Goal: Book appointment/travel/reservation

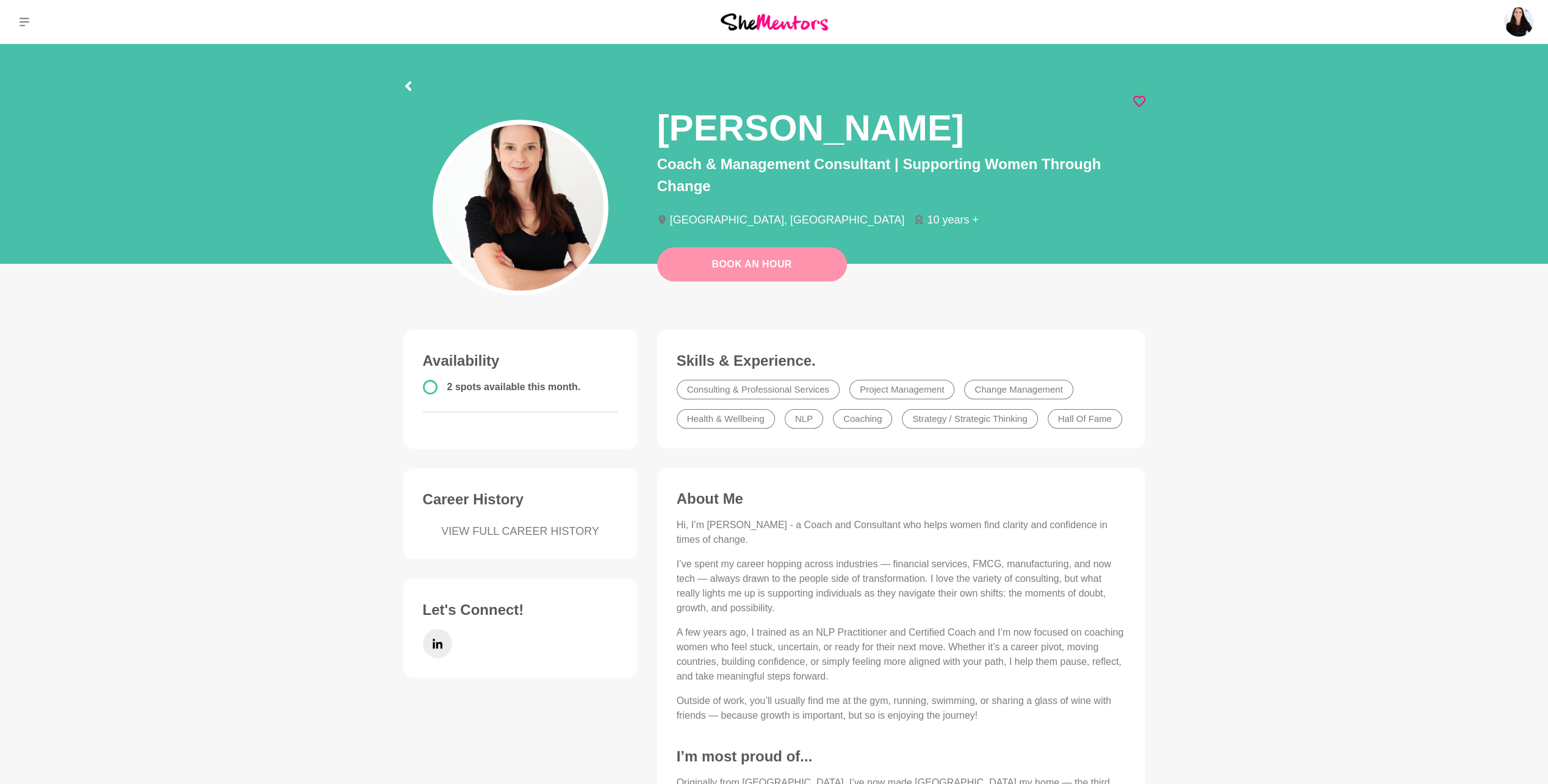
click at [738, 254] on link "Book An Hour" at bounding box center [752, 264] width 190 height 34
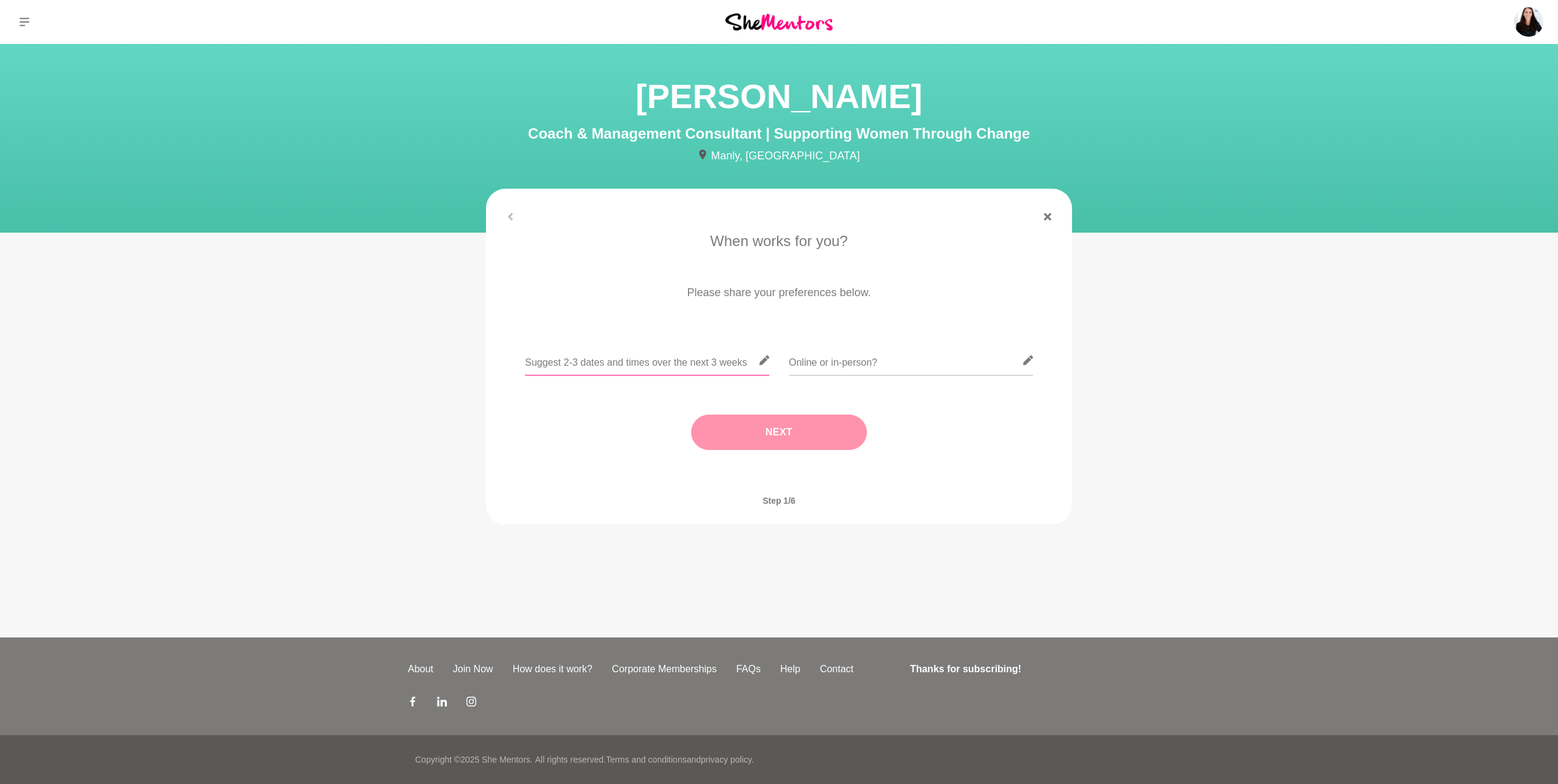
click at [702, 366] on input "text" at bounding box center [647, 360] width 244 height 30
click at [909, 364] on input "text" at bounding box center [911, 360] width 244 height 30
type input "Online"
click at [606, 359] on input "text" at bounding box center [647, 360] width 244 height 30
click at [583, 365] on input "text" at bounding box center [647, 360] width 244 height 30
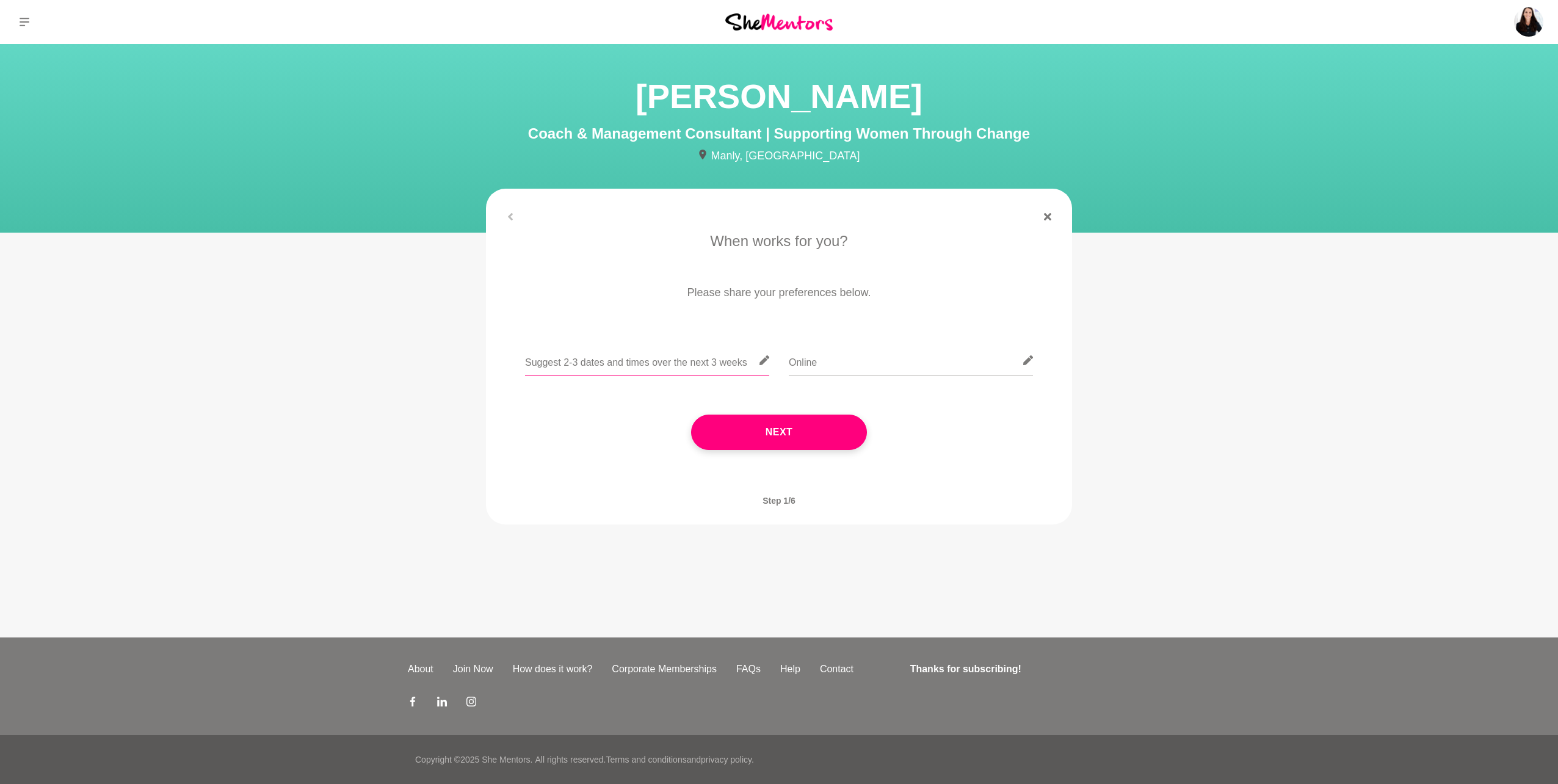
click at [663, 368] on input "text" at bounding box center [647, 360] width 244 height 30
click at [529, 363] on input "Week starting 22nd of" at bounding box center [647, 360] width 244 height 30
click at [711, 363] on input "I am fairly flexible, Week starting 22nd of" at bounding box center [647, 360] width 244 height 30
drag, startPoint x: 703, startPoint y: 367, endPoint x: 693, endPoint y: 361, distance: 11.7
click at [693, 361] on input "I am fairly flexible, Week starting 22nd of" at bounding box center [647, 360] width 244 height 30
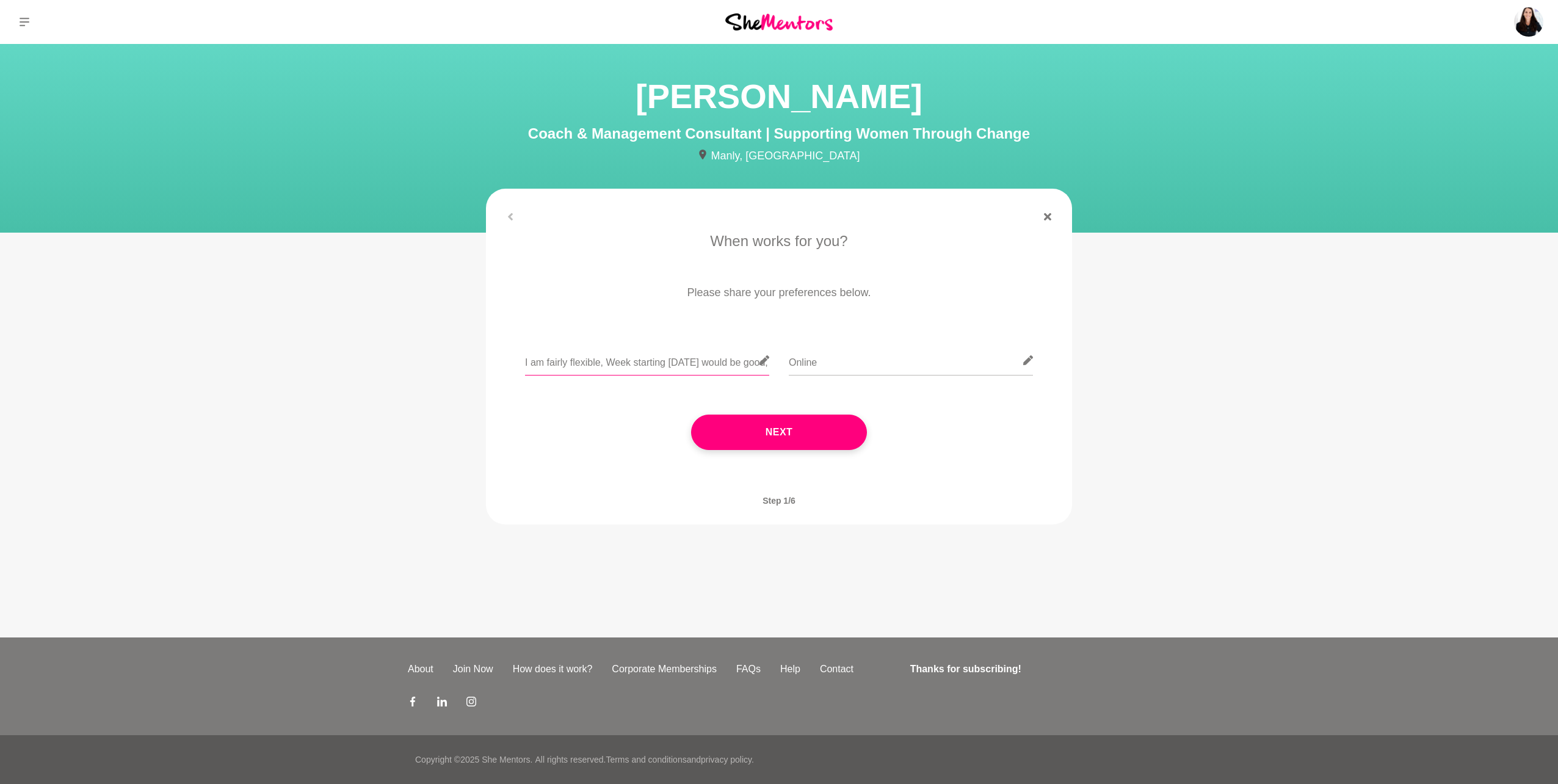
click at [678, 363] on input "I am fairly flexible, Week starting [DATE] would be good, Thurs / Fri morning w…" at bounding box center [647, 360] width 244 height 30
click at [752, 365] on input "I am fairly flexible, Week starting [DATE] would be good, Thurs / Fri morning w…" at bounding box center [647, 360] width 244 height 30
type input "I am fairly flexible, Week starting [DATE] would be good, Thurs / Fri morning w…"
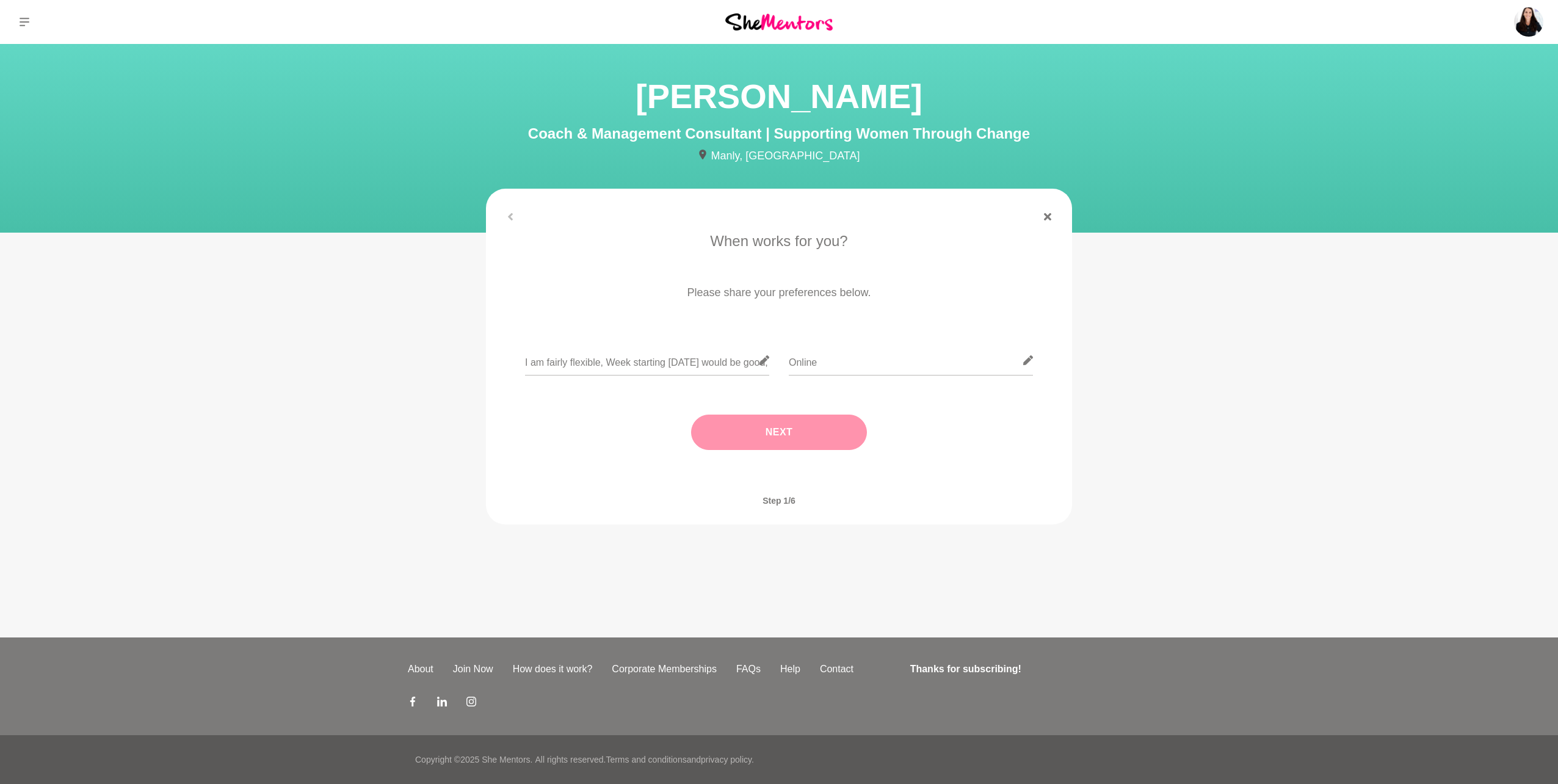
click at [784, 429] on button "Next" at bounding box center [779, 432] width 176 height 35
click at [737, 359] on input "text" at bounding box center [779, 360] width 244 height 30
type input "[GEOGRAPHIC_DATA]"
click at [752, 429] on button "Next" at bounding box center [779, 432] width 176 height 35
click at [732, 368] on input "text" at bounding box center [779, 360] width 244 height 30
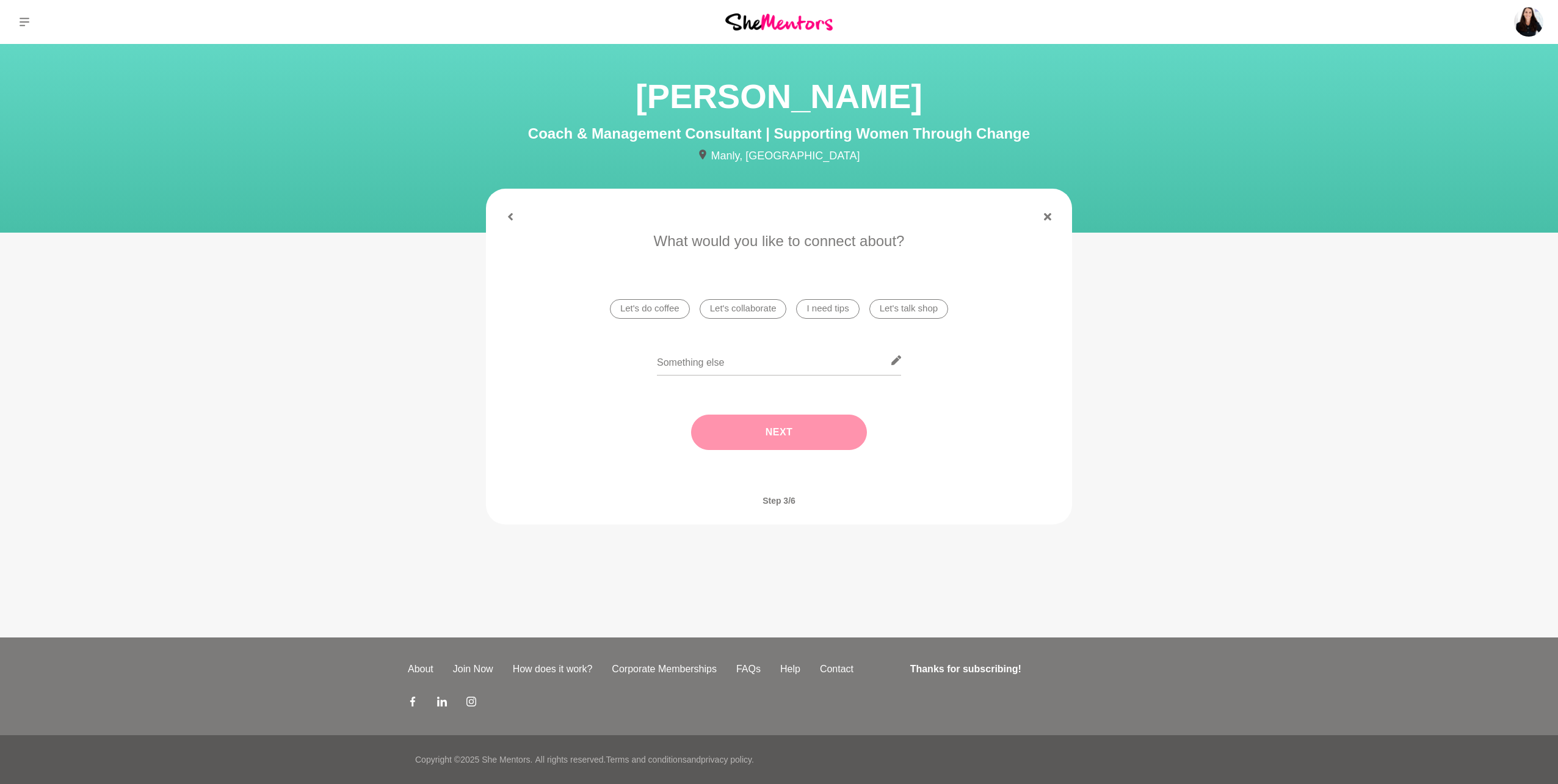
click at [832, 313] on li "I need tips" at bounding box center [827, 309] width 63 height 20
click at [824, 307] on li "I need tips" at bounding box center [827, 309] width 63 height 20
click at [718, 368] on input "text" at bounding box center [779, 360] width 244 height 30
drag, startPoint x: 829, startPoint y: 302, endPoint x: 823, endPoint y: 310, distance: 10.0
click at [829, 301] on li "I need tips" at bounding box center [827, 309] width 63 height 20
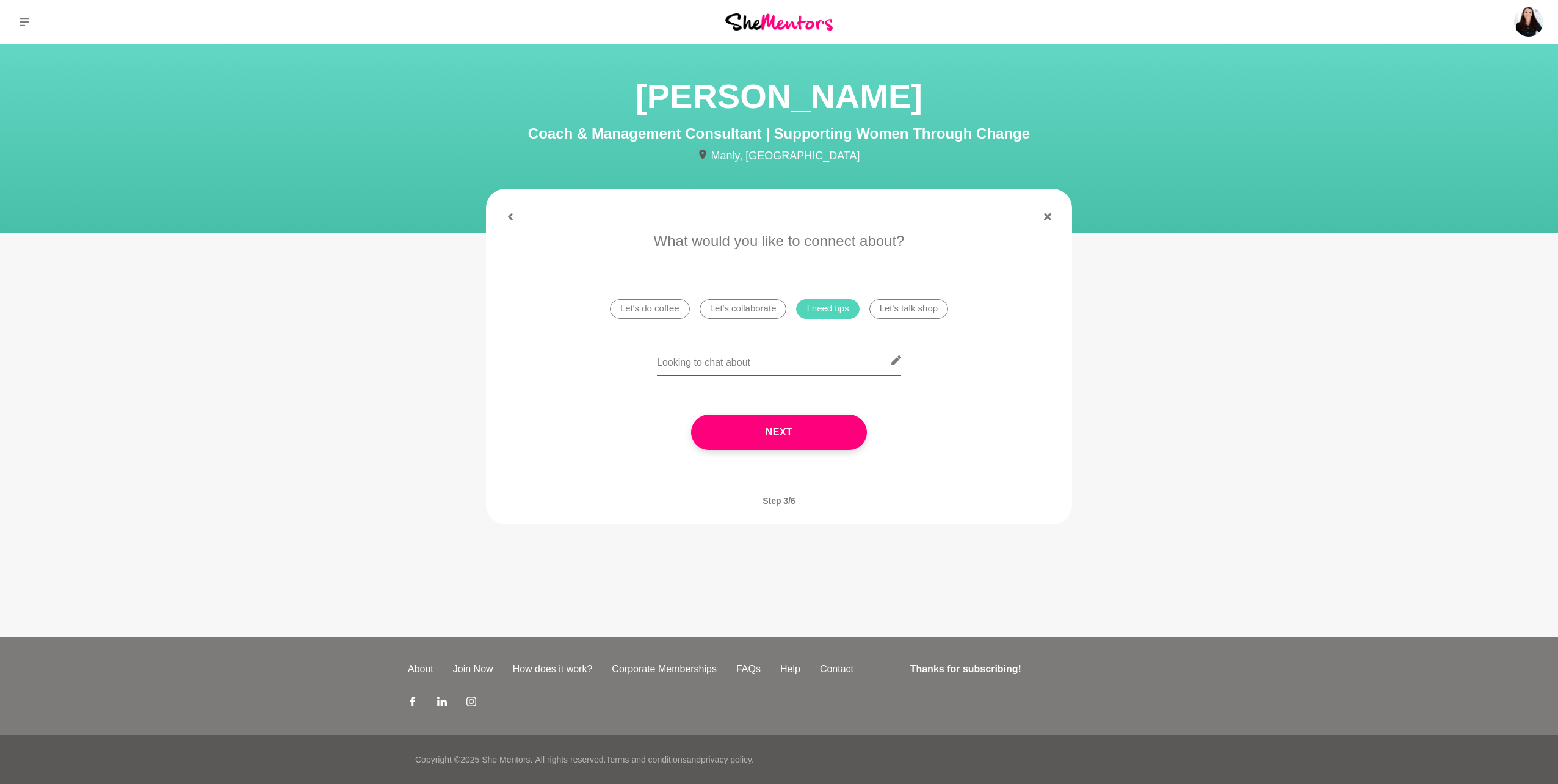
click at [785, 366] on input "Looking to chat about" at bounding box center [779, 360] width 244 height 30
click at [802, 438] on button "Next" at bounding box center [779, 432] width 176 height 35
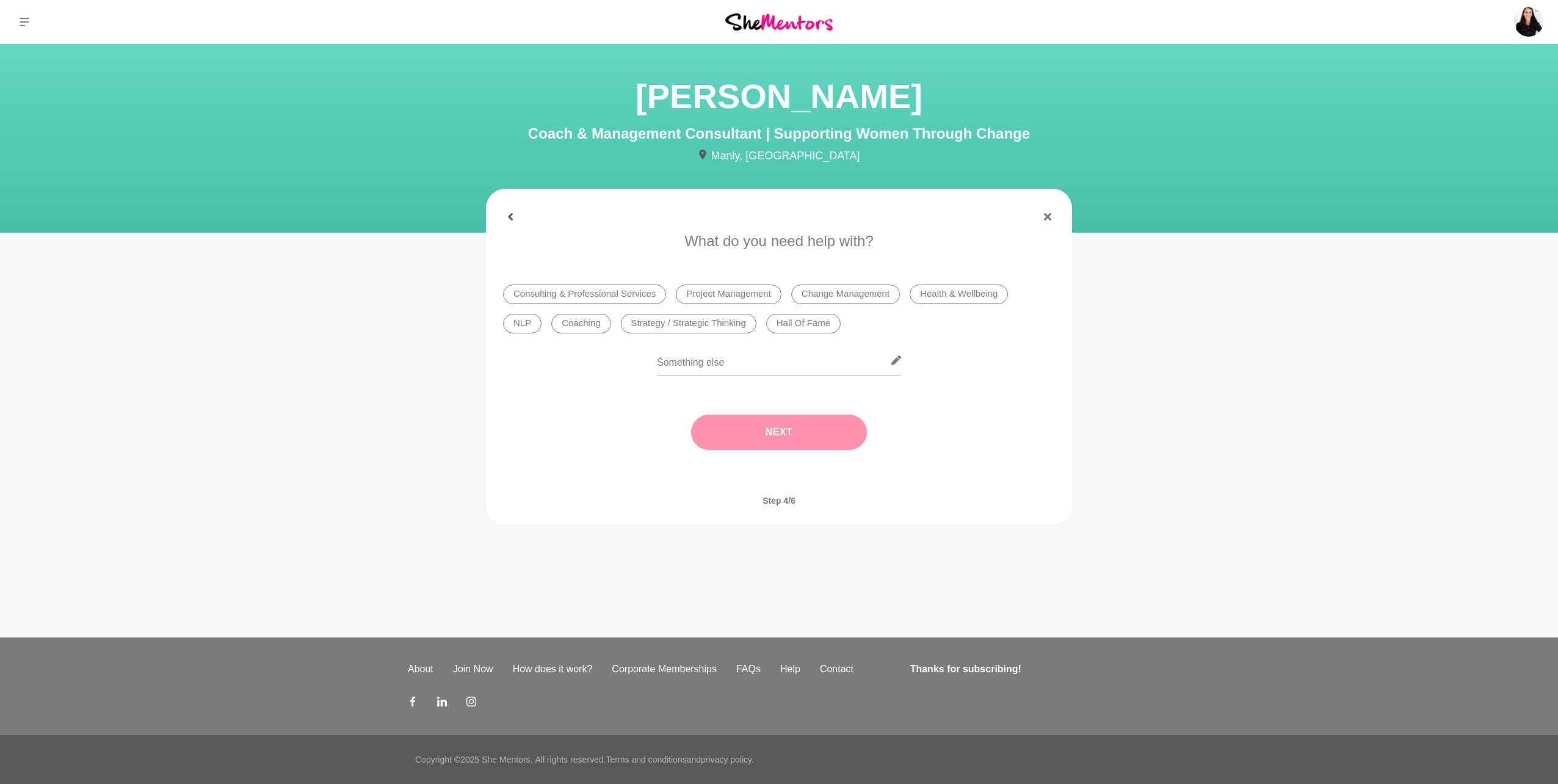
click at [512, 220] on icon at bounding box center [510, 217] width 5 height 8
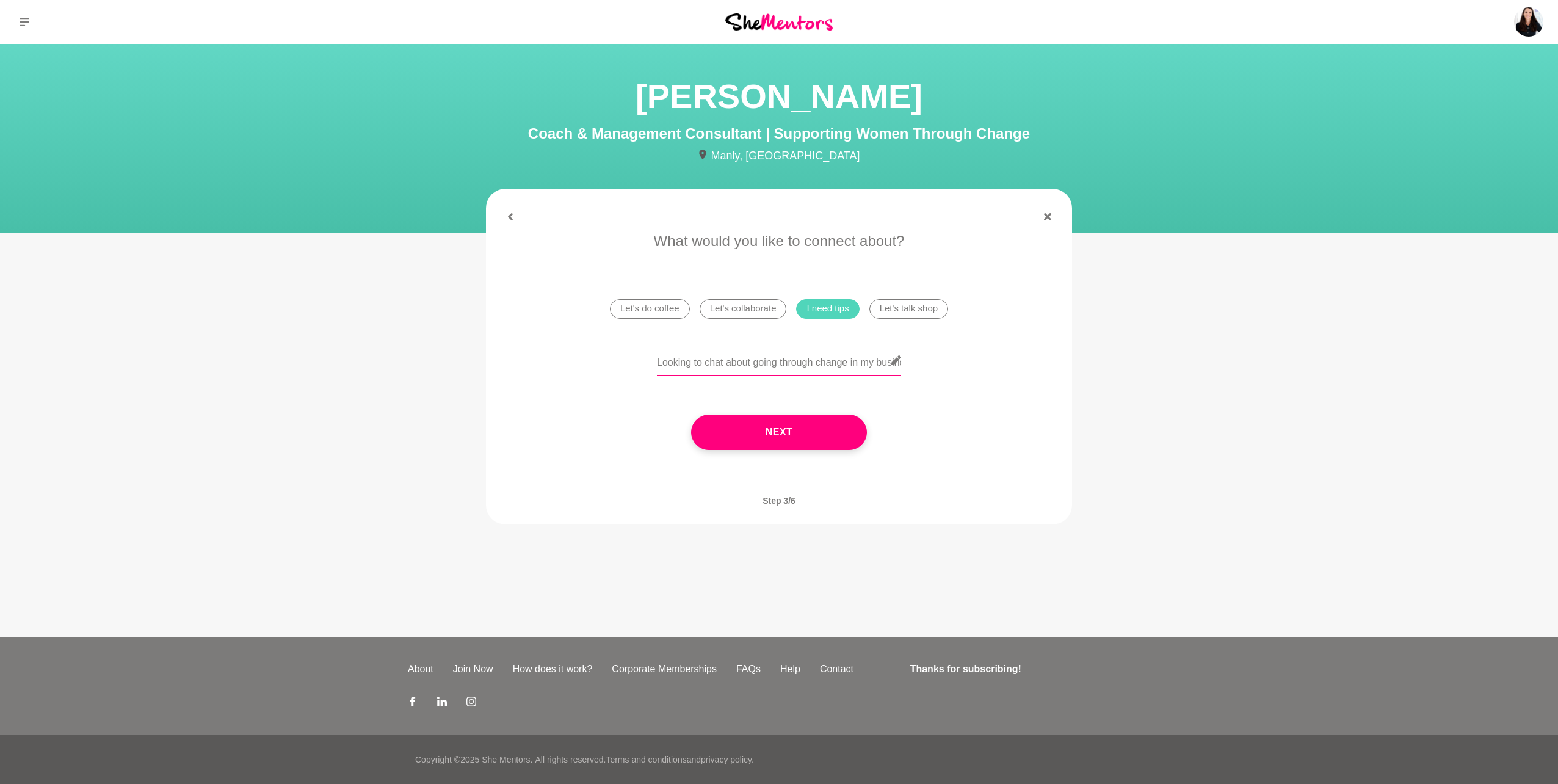
click at [854, 356] on input "Looking to chat about going through change in my business, keen to talk about t…" at bounding box center [779, 360] width 244 height 30
click at [850, 359] on input "Looking to chat about going through change in my business, keen to talk about t…" at bounding box center [779, 360] width 244 height 30
click at [834, 355] on input "Looking to chat about going through change in my business, keen to talk about t…" at bounding box center [779, 360] width 244 height 30
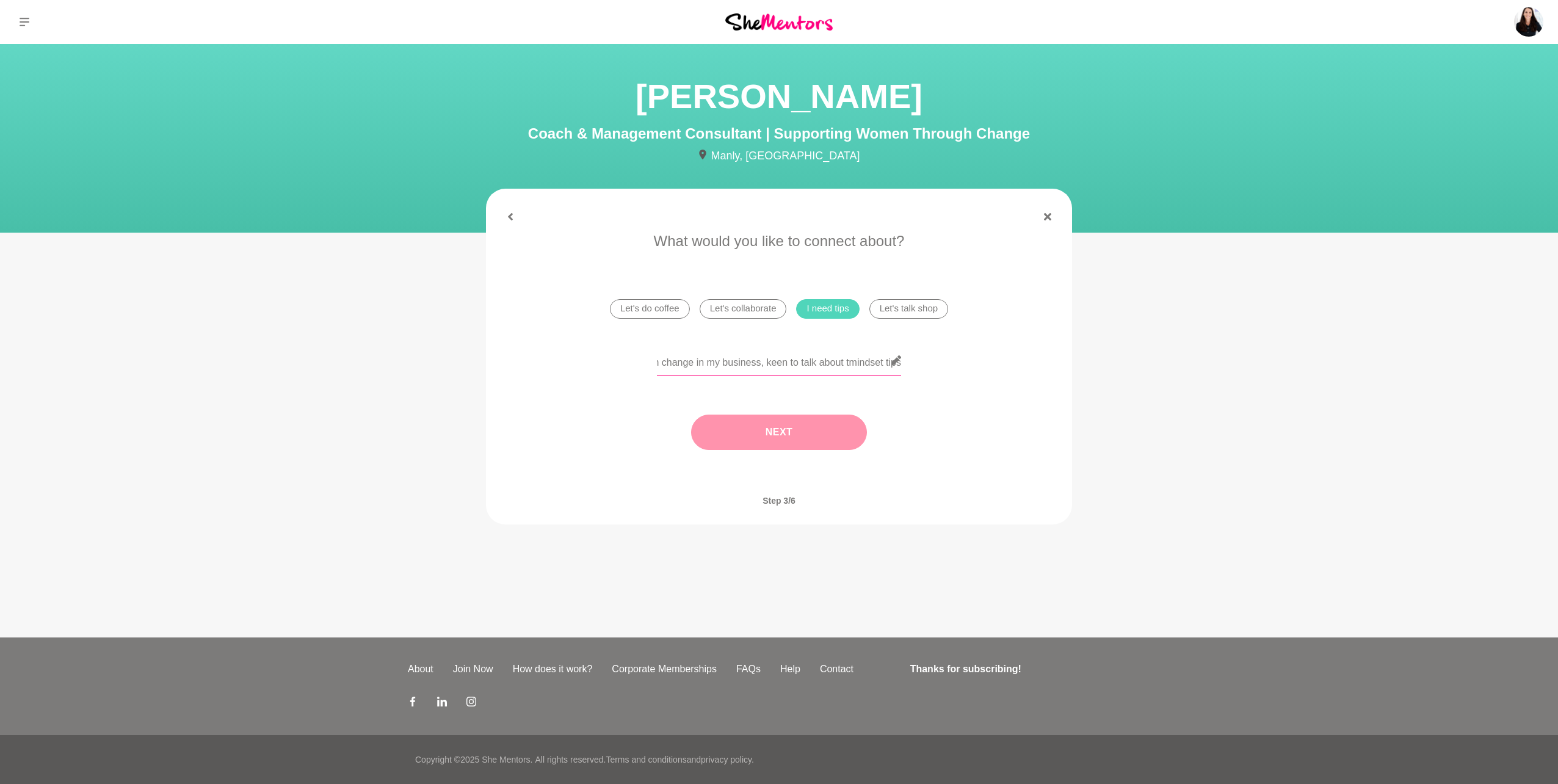
scroll to position [0, 153]
type input "Looking to chat about going through change in my business, keen to talk about m…"
click at [811, 442] on button "Next" at bounding box center [779, 432] width 176 height 35
click at [611, 294] on li "Consulting & Professional Services" at bounding box center [584, 294] width 163 height 20
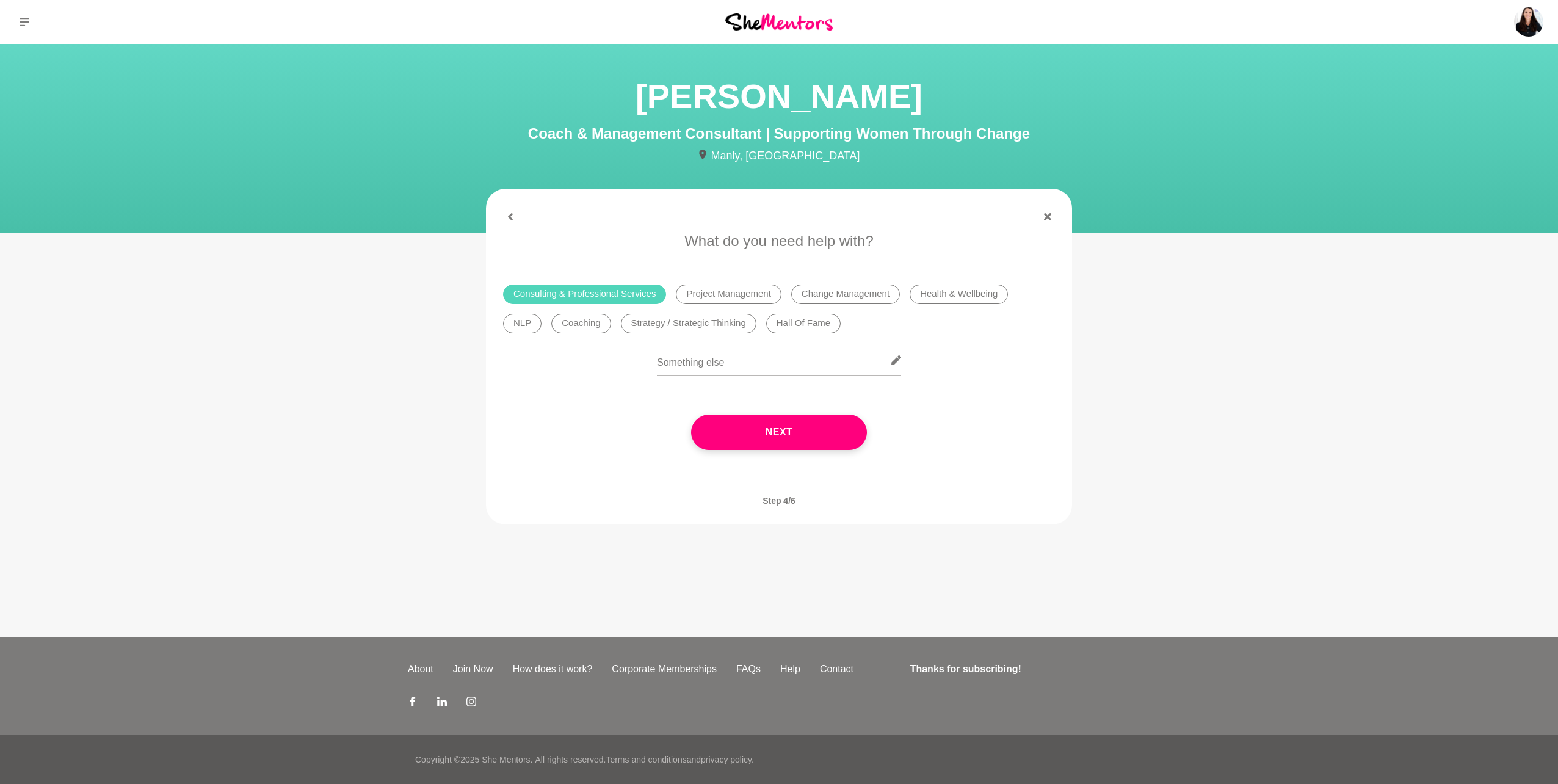
click at [854, 294] on li "Change Management" at bounding box center [845, 294] width 109 height 20
click at [629, 327] on li "Strategy / Strategic Thinking" at bounding box center [689, 323] width 135 height 20
click at [624, 325] on li "Strategy / Strategic Thinking" at bounding box center [689, 323] width 135 height 20
click at [633, 326] on li "Strategy / Strategic Thinking" at bounding box center [689, 323] width 135 height 20
click at [785, 433] on button "Next" at bounding box center [779, 432] width 176 height 35
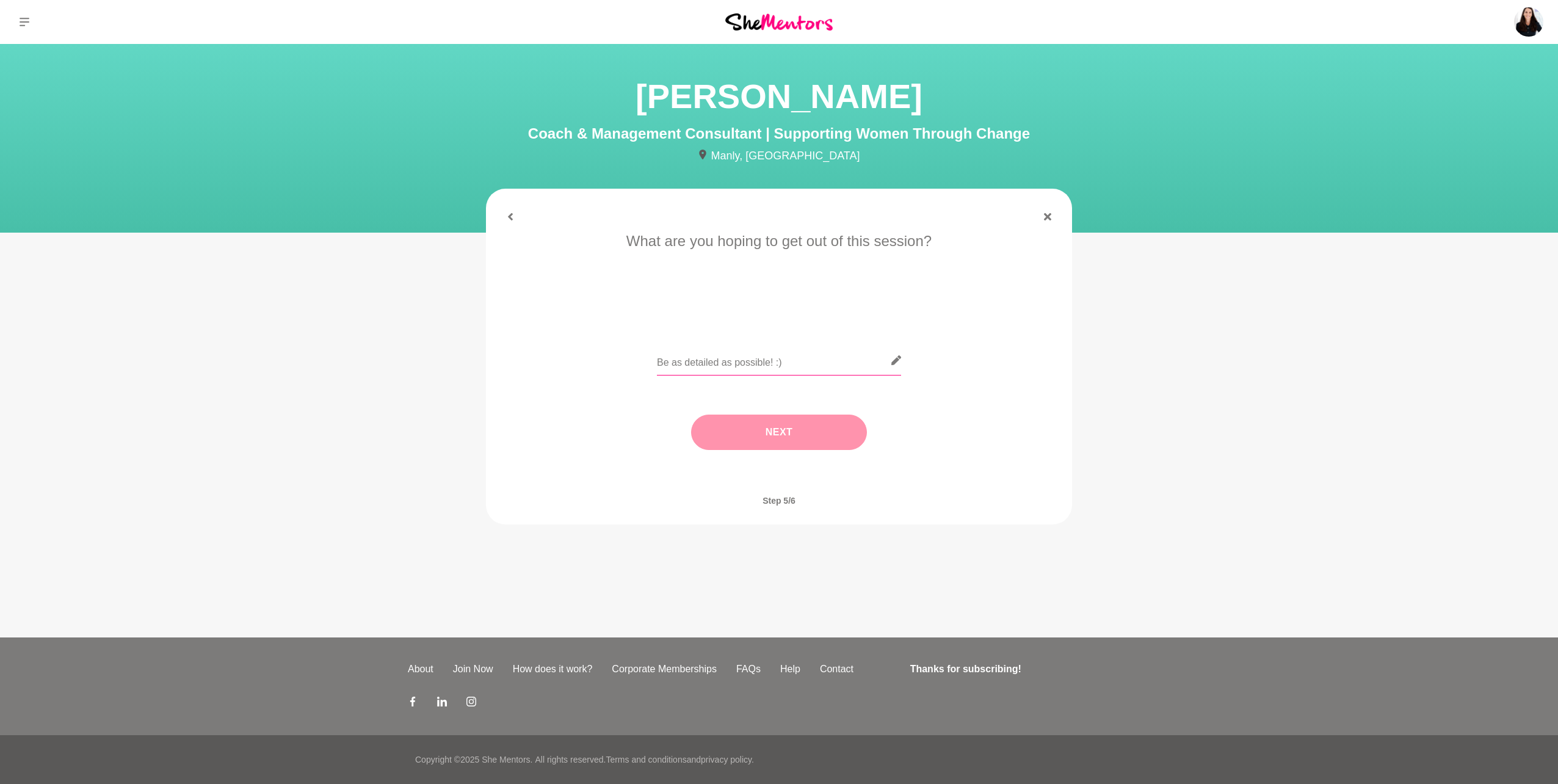
click at [754, 363] on input "text" at bounding box center [779, 360] width 244 height 30
click at [511, 222] on figure "When works for you? Please share your preferences below. I am fairly flexible, …" at bounding box center [779, 356] width 586 height 335
click at [511, 217] on icon at bounding box center [510, 217] width 5 height 8
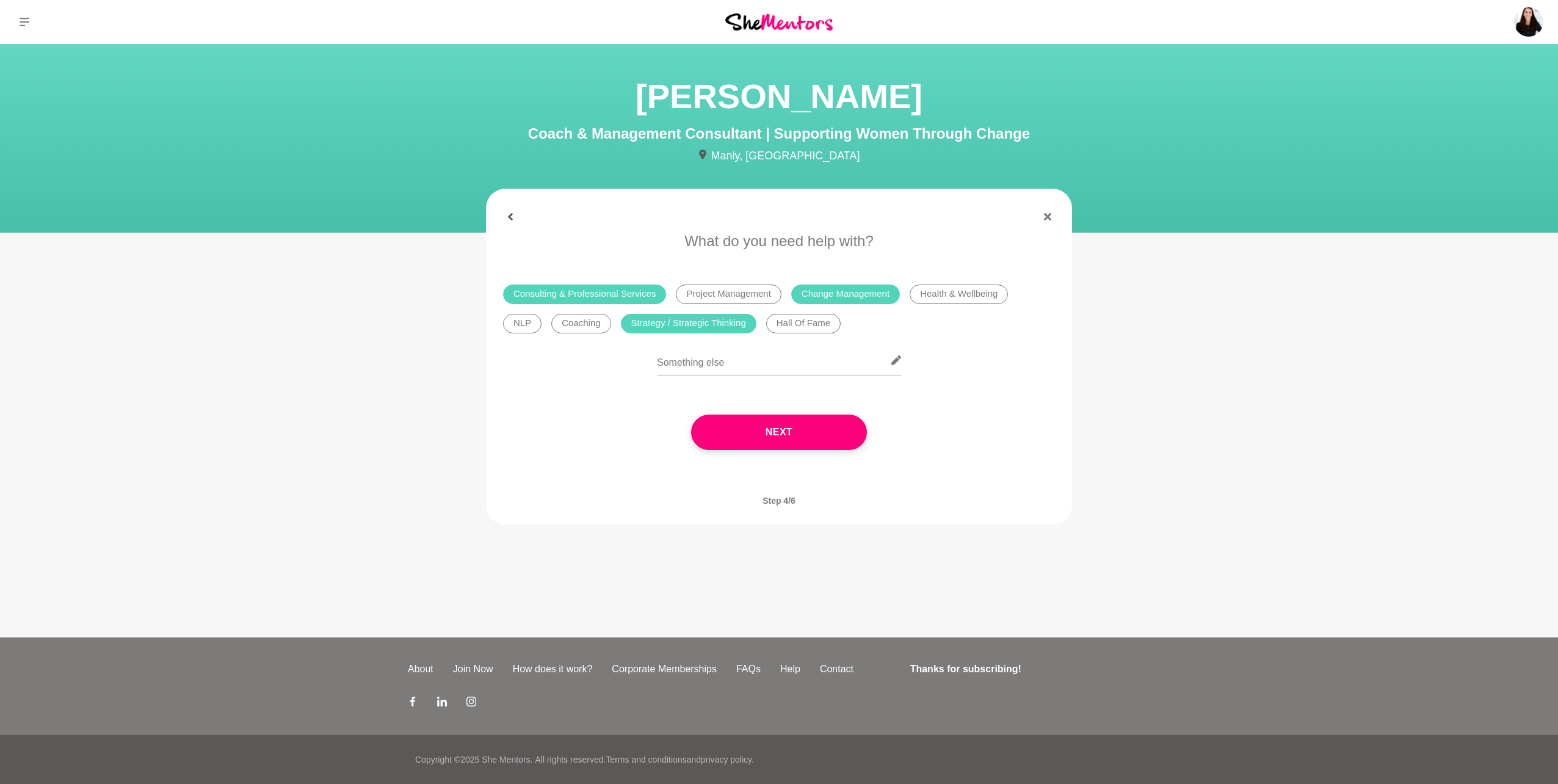
click at [510, 214] on icon at bounding box center [511, 217] width 8 height 8
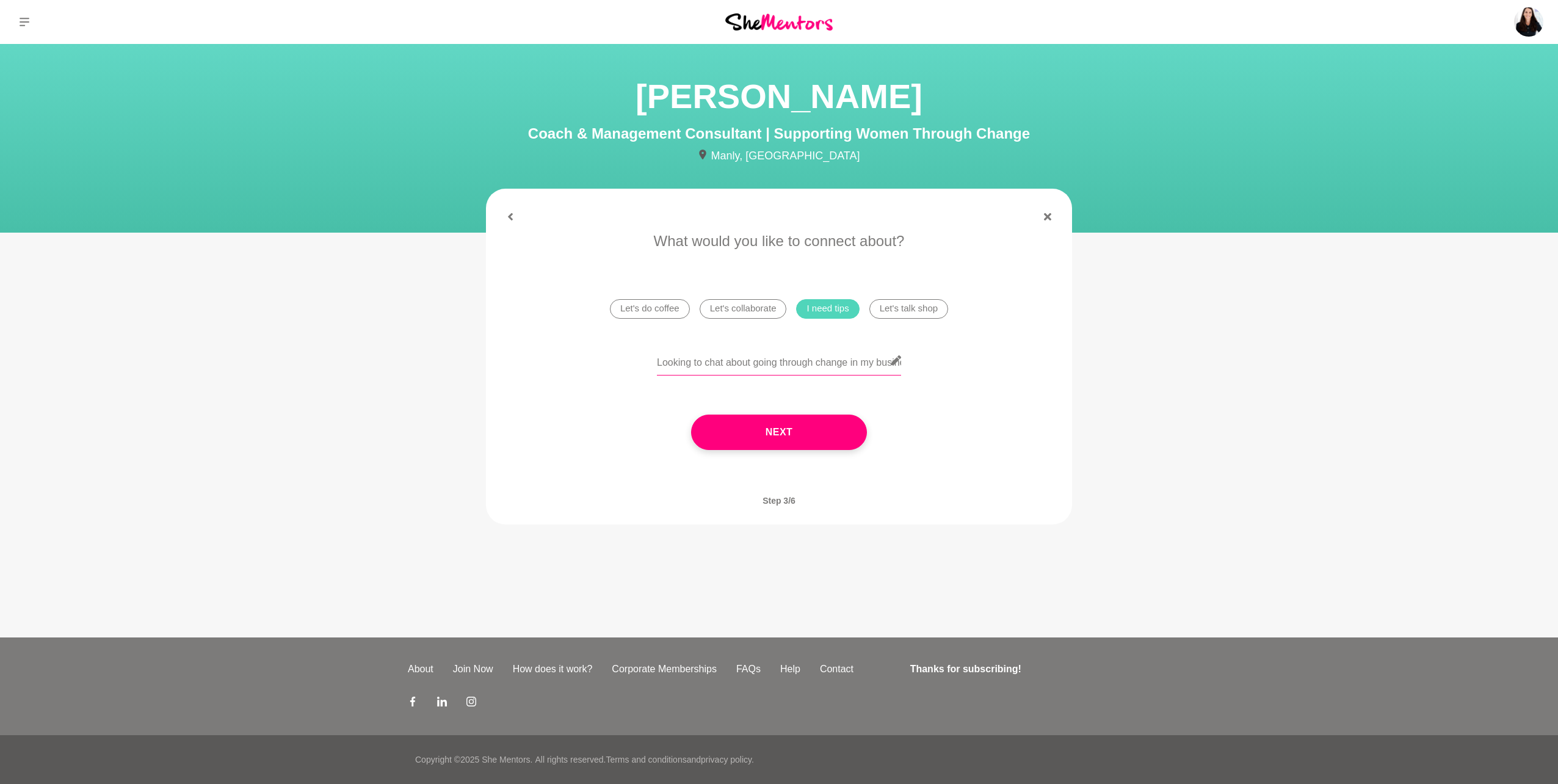
click at [779, 363] on input "Looking to chat about going through change in my business, keen to talk about m…" at bounding box center [779, 360] width 244 height 30
click at [782, 442] on button "Next" at bounding box center [779, 432] width 176 height 35
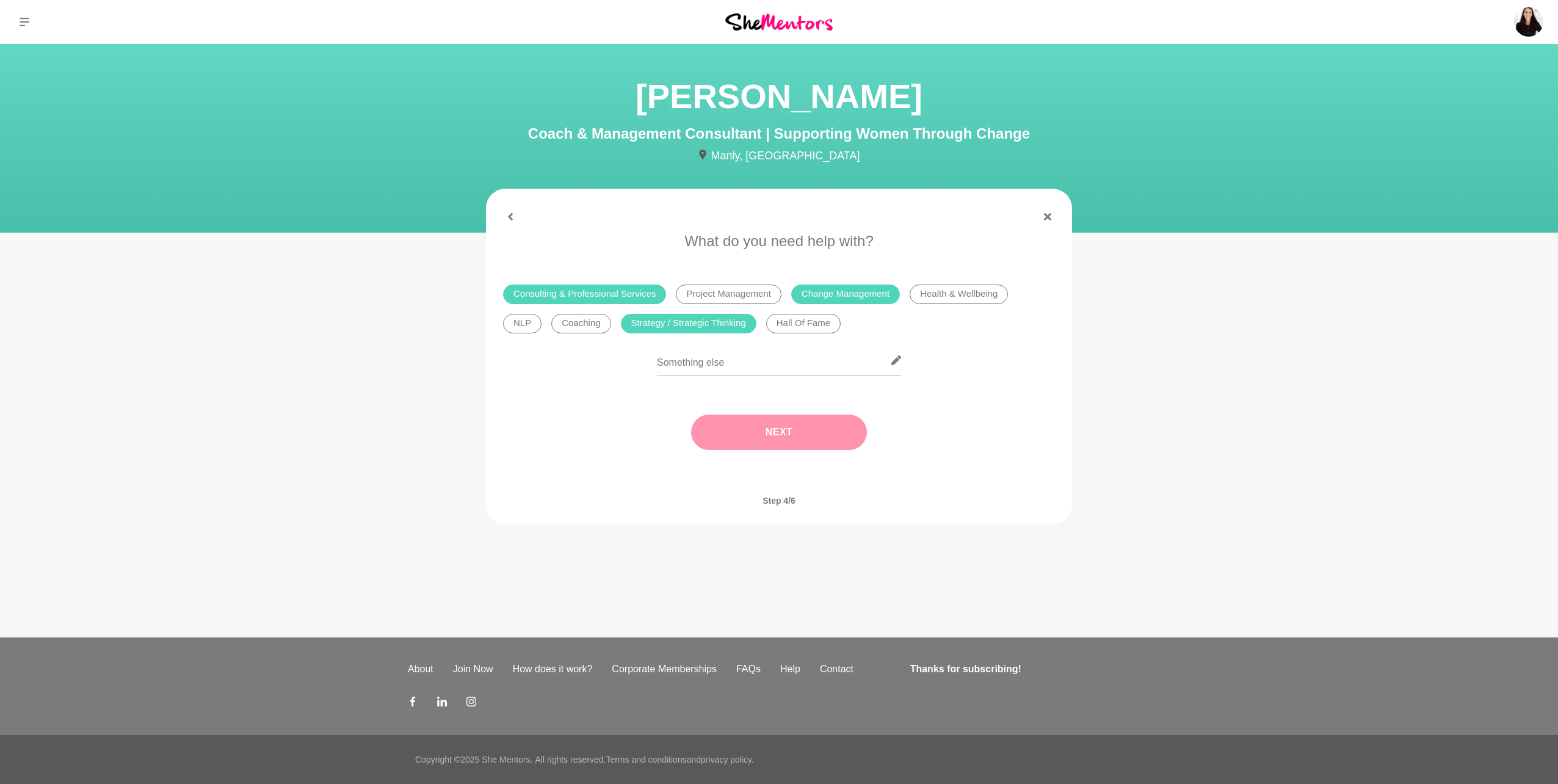
click at [787, 436] on button "Next" at bounding box center [779, 432] width 176 height 35
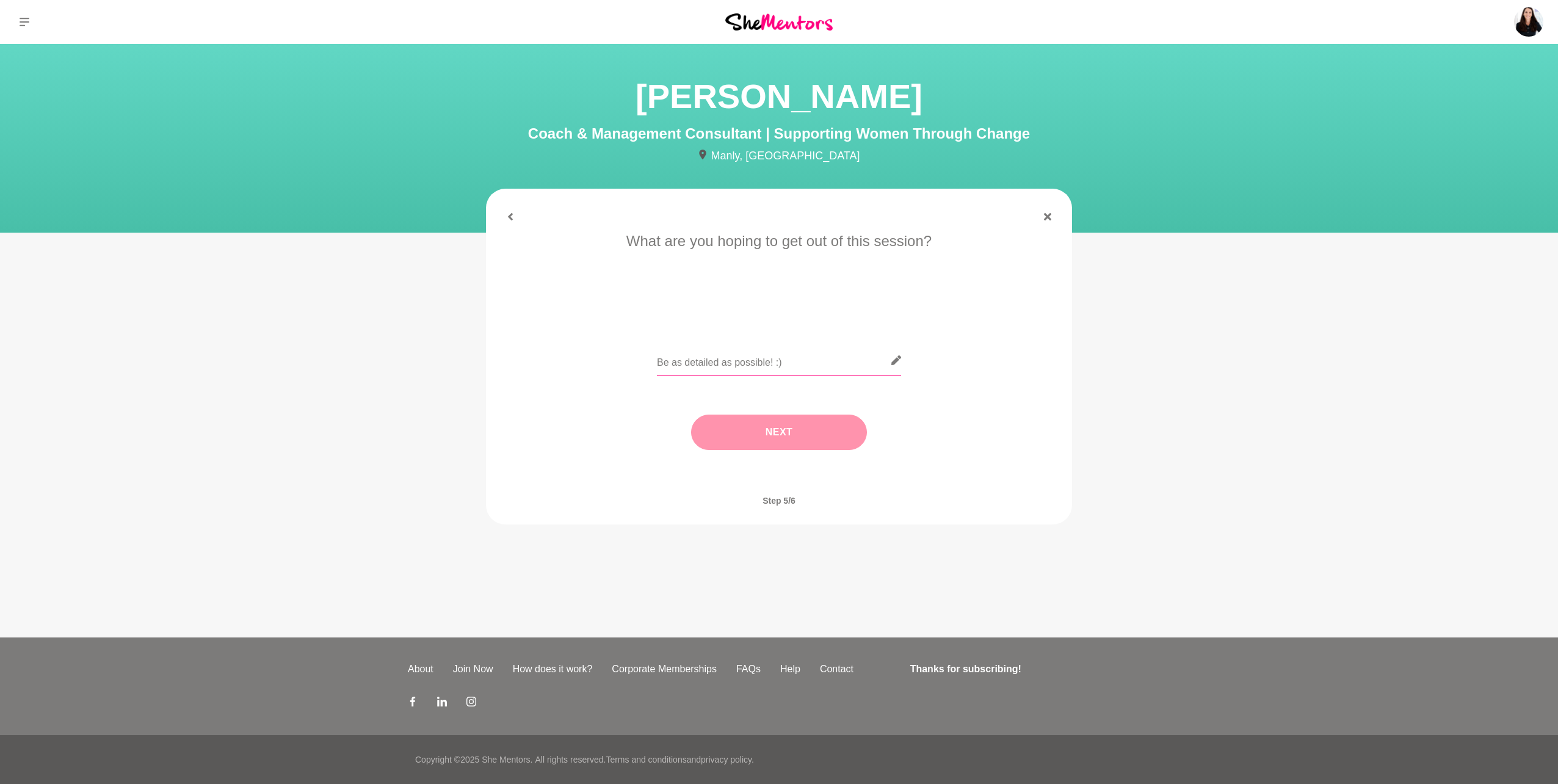
click at [733, 363] on input "text" at bounding box center [779, 360] width 244 height 30
paste input "Looking to chat about going through change in my business, keen to talk about m…"
click at [733, 363] on input "Looking to chat about going through change in my business, keen to talk about m…" at bounding box center [779, 360] width 244 height 30
click at [730, 368] on input "Looking to chat about going through change in my business, keen to talk about m…" at bounding box center [779, 360] width 244 height 30
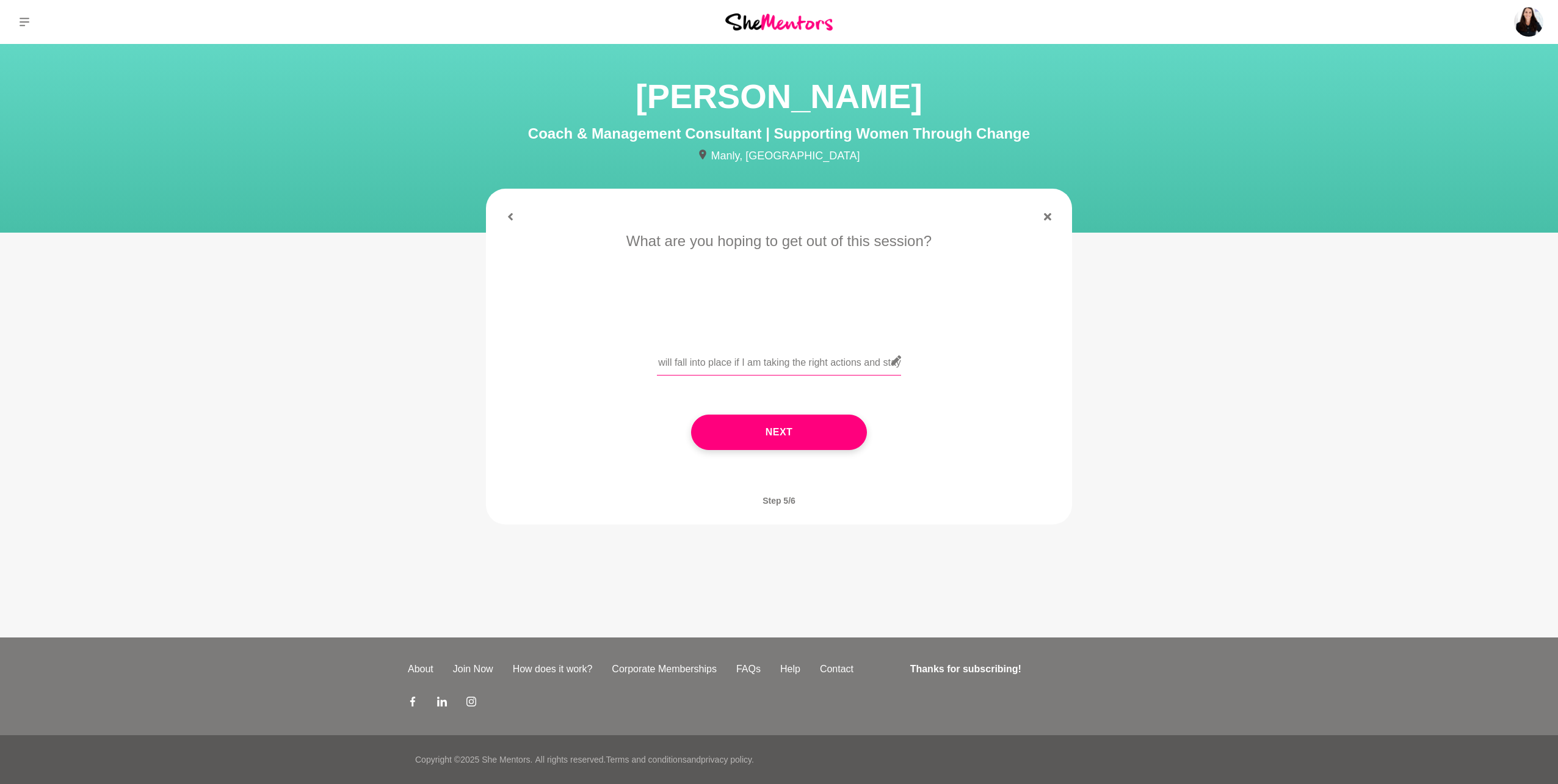
click at [860, 368] on input "Looking to chat about going through change in my business, keen to talk about m…" at bounding box center [779, 360] width 244 height 30
drag, startPoint x: 860, startPoint y: 368, endPoint x: 1016, endPoint y: 392, distance: 157.8
click at [1016, 392] on div "Looking to chat about going through change in my business, keen to talk about m…" at bounding box center [779, 410] width 552 height 129
drag, startPoint x: 773, startPoint y: 363, endPoint x: 973, endPoint y: 376, distance: 200.4
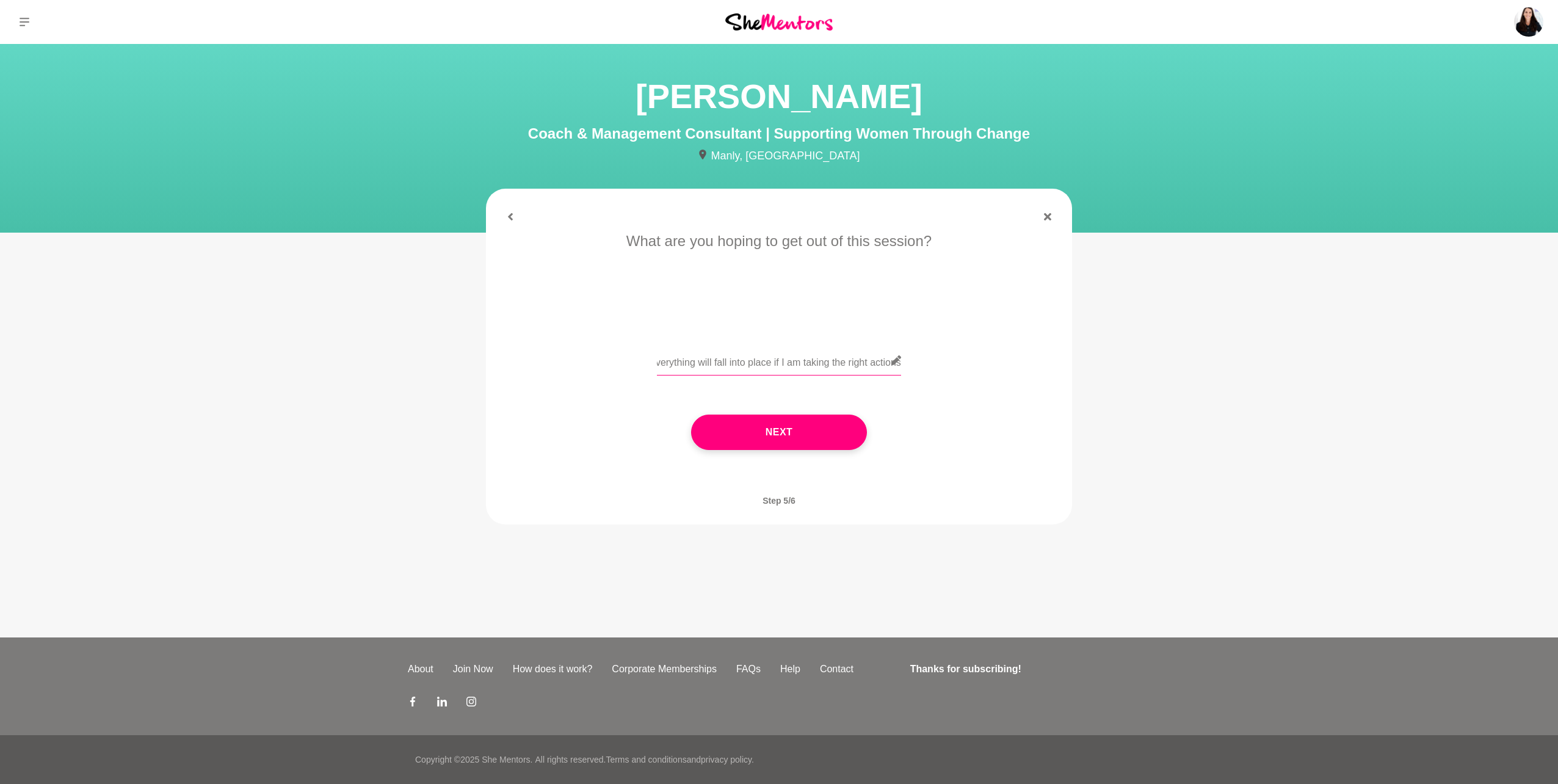
click at [975, 377] on div "Looking to chat about going through change in my business, keen to talk about m…" at bounding box center [779, 368] width 552 height 45
type input "Looking to chat about going through change in my business, keen to talk about m…"
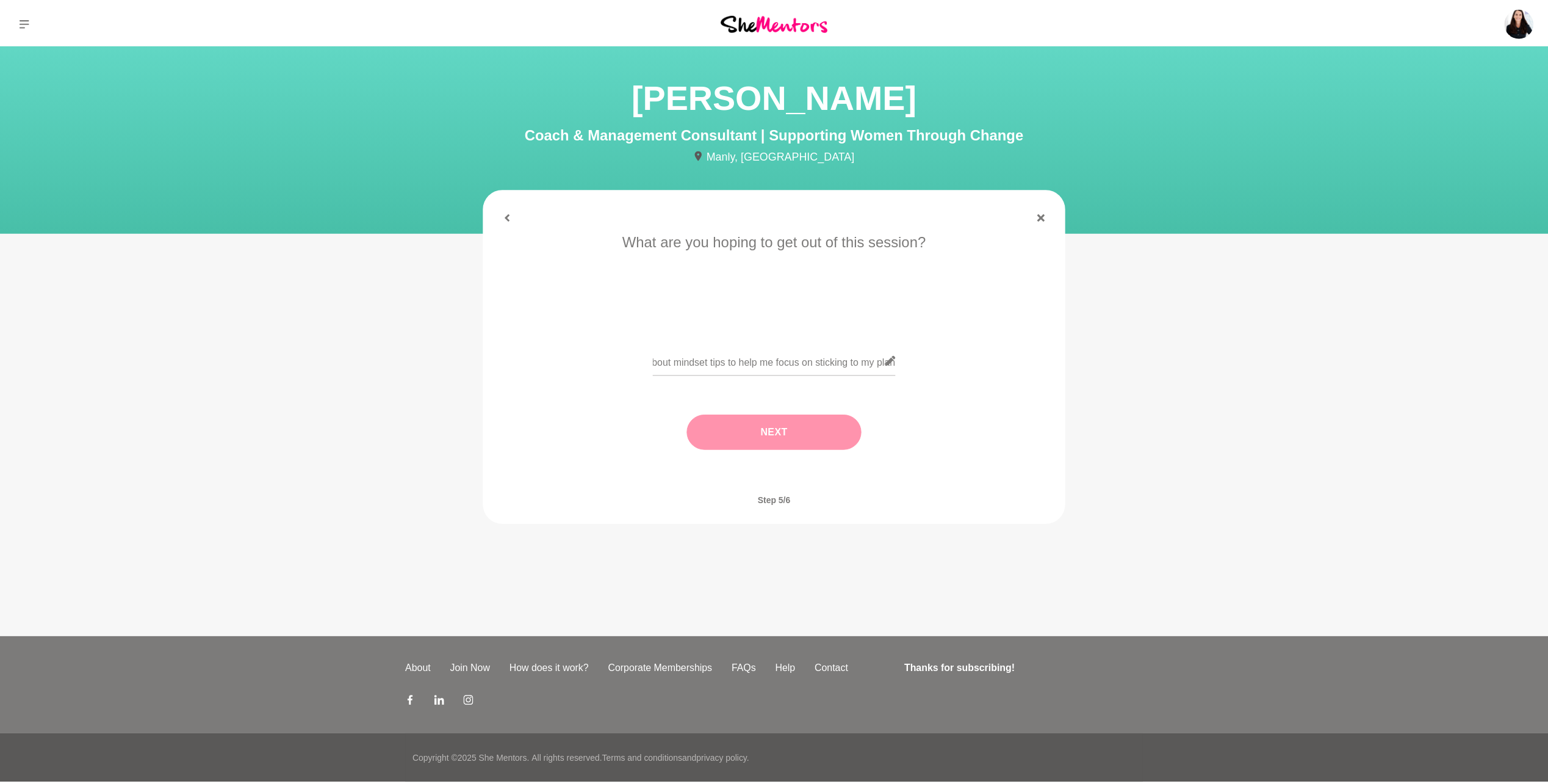
scroll to position [0, 0]
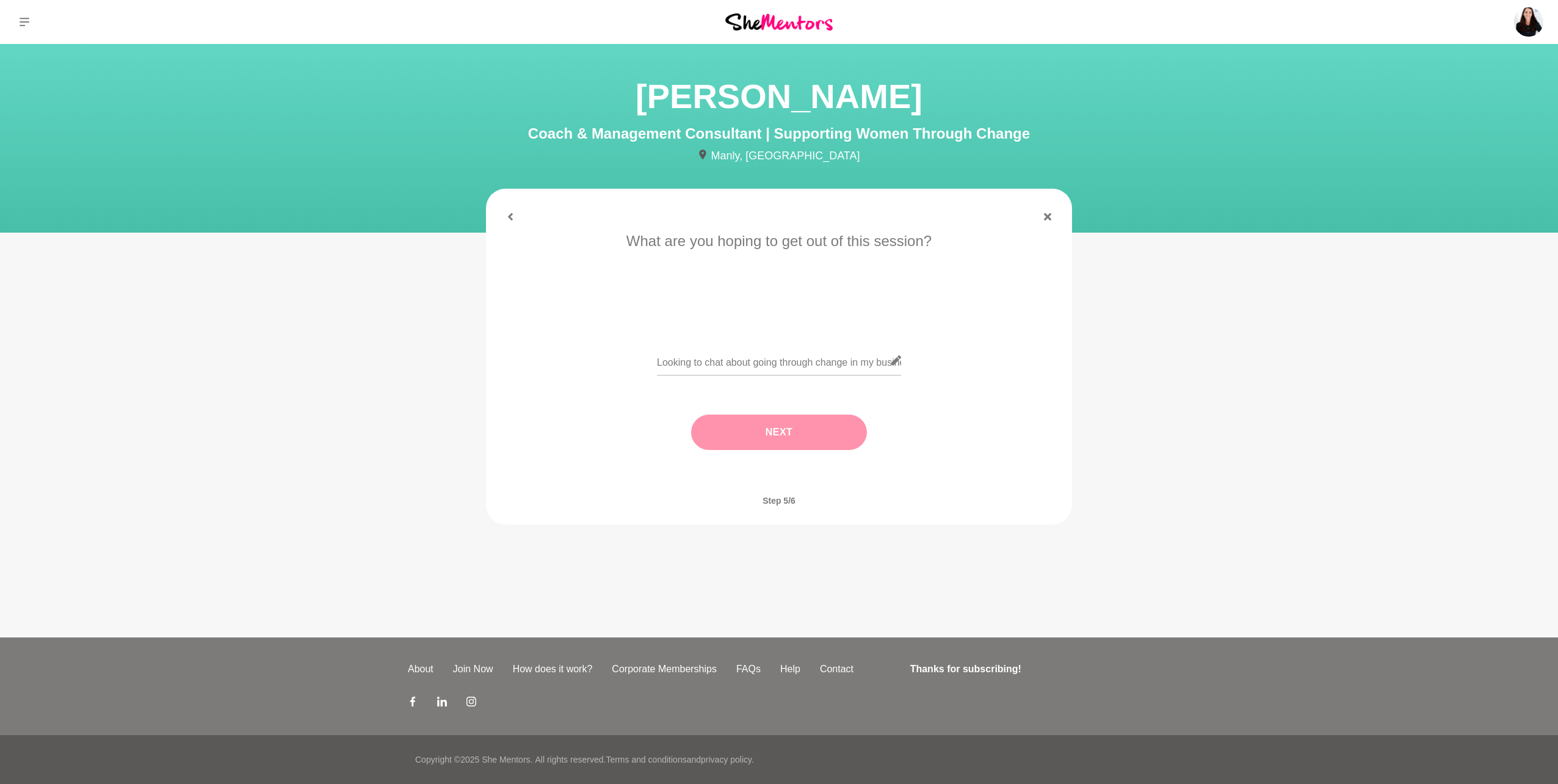
click at [795, 442] on button "Next" at bounding box center [779, 432] width 176 height 35
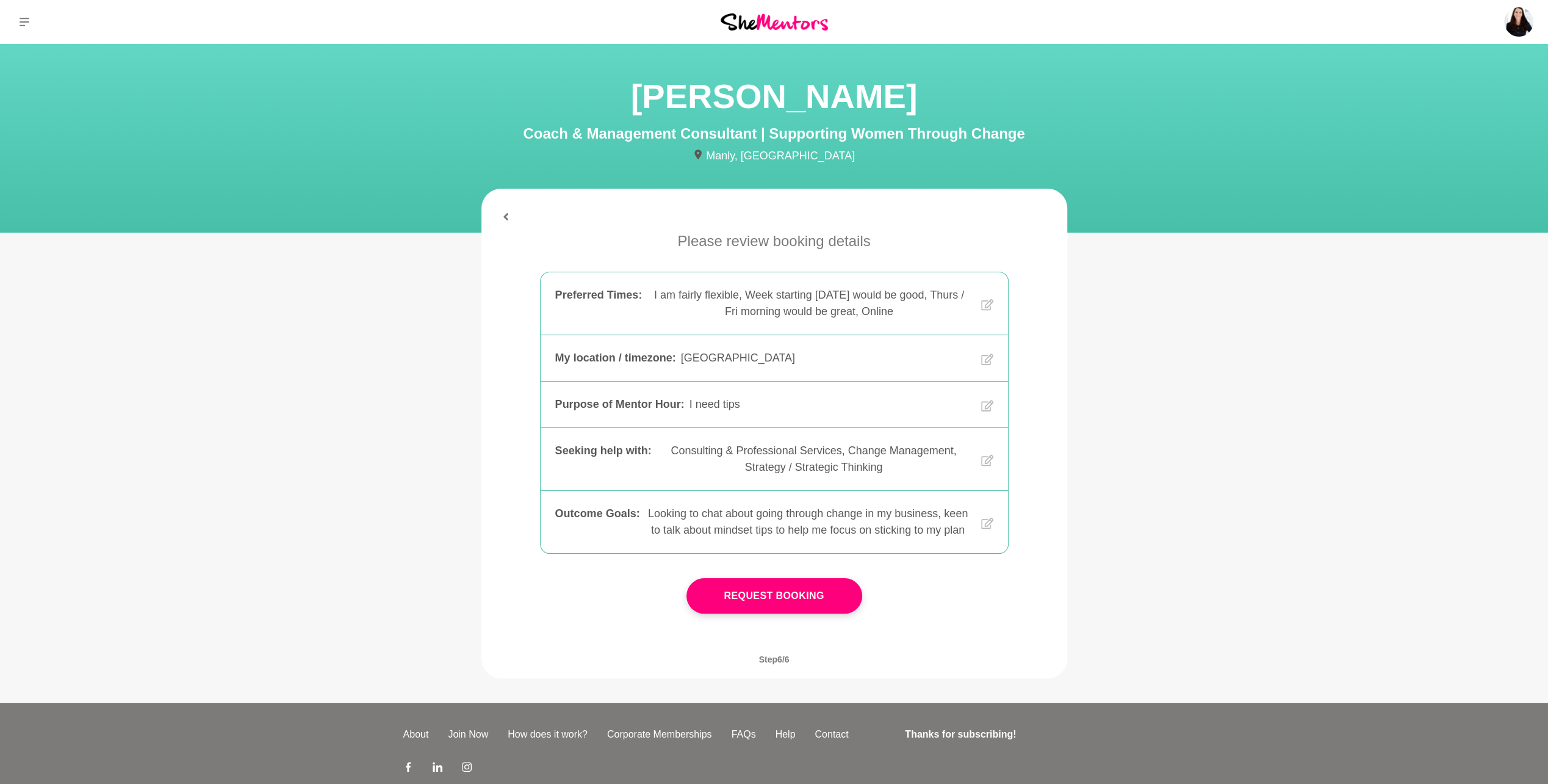
click at [794, 613] on button "Request Booking" at bounding box center [774, 595] width 176 height 35
